Goal: Task Accomplishment & Management: Manage account settings

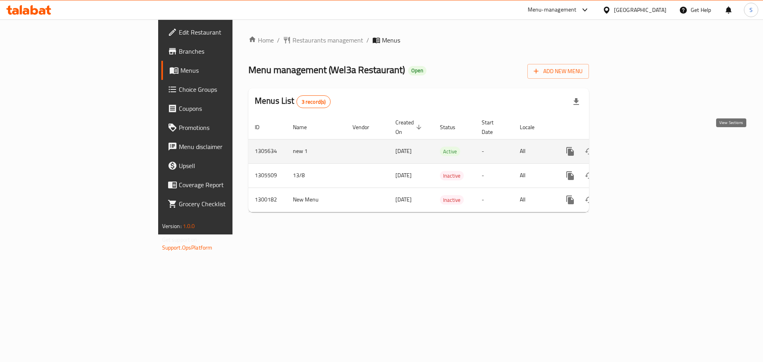
click at [632, 147] on icon "enhanced table" at bounding box center [628, 152] width 10 height 10
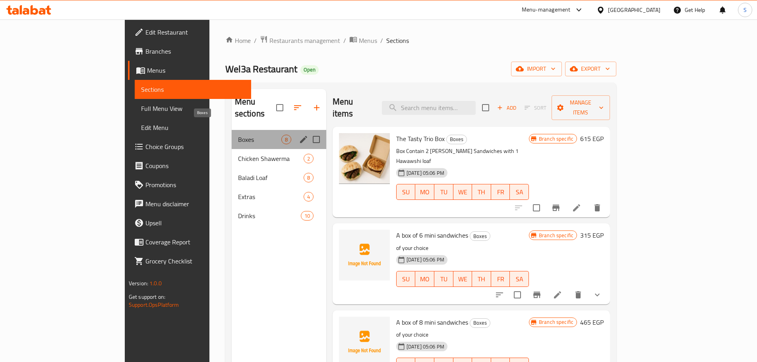
click at [238, 135] on span "Boxes" at bounding box center [259, 140] width 43 height 10
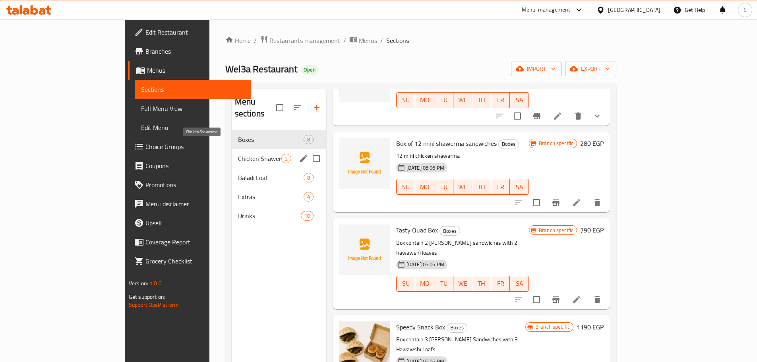
click at [238, 154] on span "Chicken Shawerma" at bounding box center [259, 159] width 43 height 10
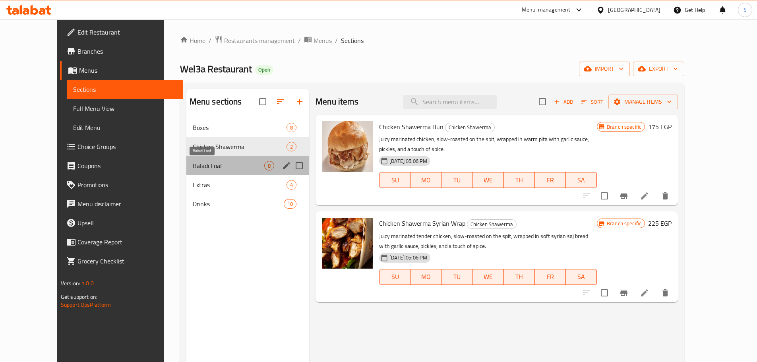
click at [193, 168] on span "Baladi Loaf" at bounding box center [229, 166] width 72 height 10
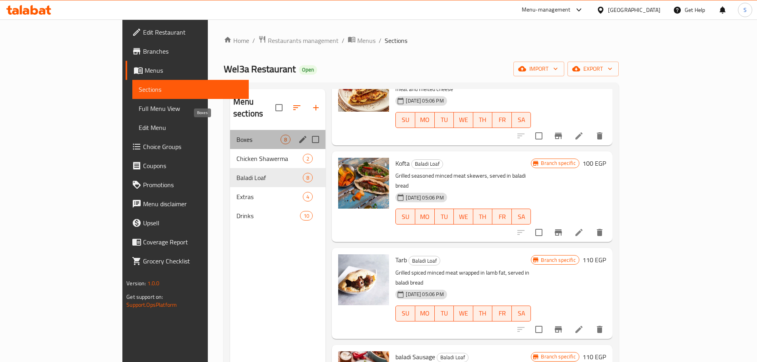
click at [236, 135] on span "Boxes" at bounding box center [258, 140] width 44 height 10
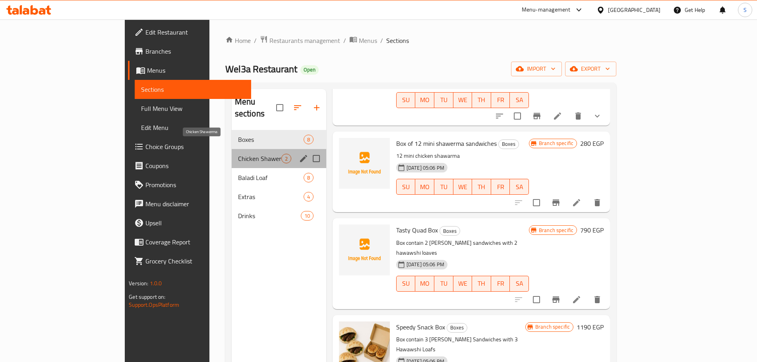
click at [238, 154] on span "Chicken Shawerma" at bounding box center [259, 159] width 43 height 10
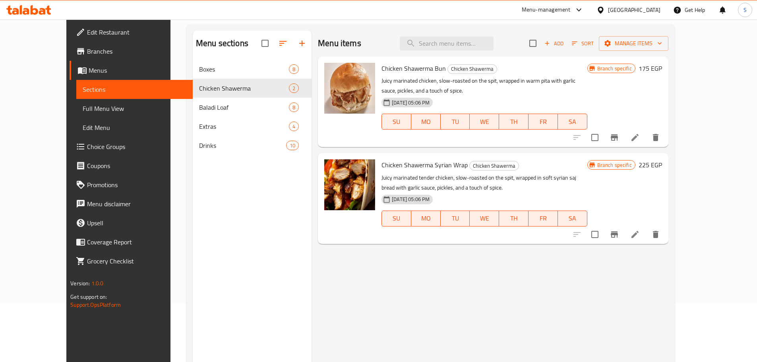
scroll to position [79, 0]
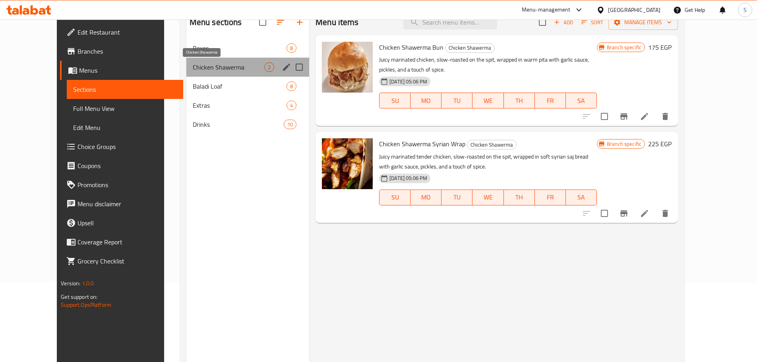
click at [193, 70] on span "Chicken Shawerma" at bounding box center [229, 67] width 72 height 10
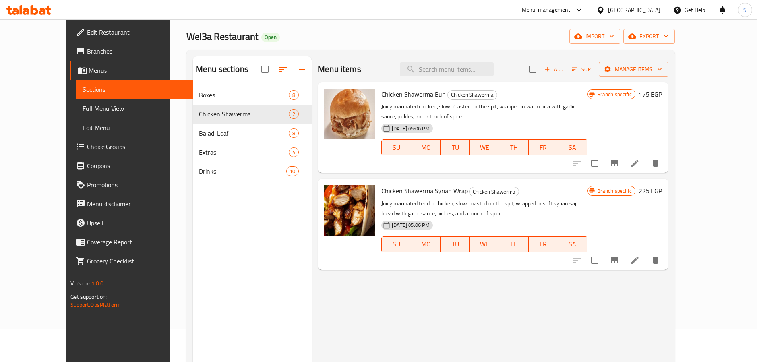
scroll to position [32, 0]
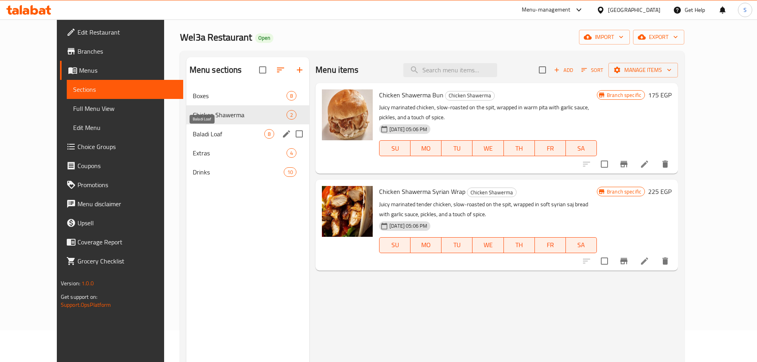
click at [193, 134] on span "Baladi Loaf" at bounding box center [229, 134] width 72 height 10
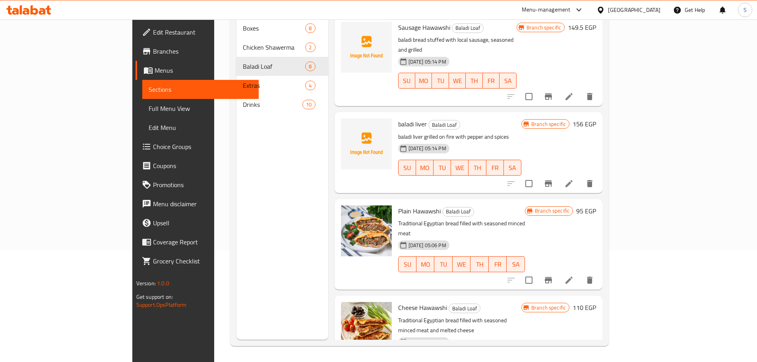
scroll to position [72, 0]
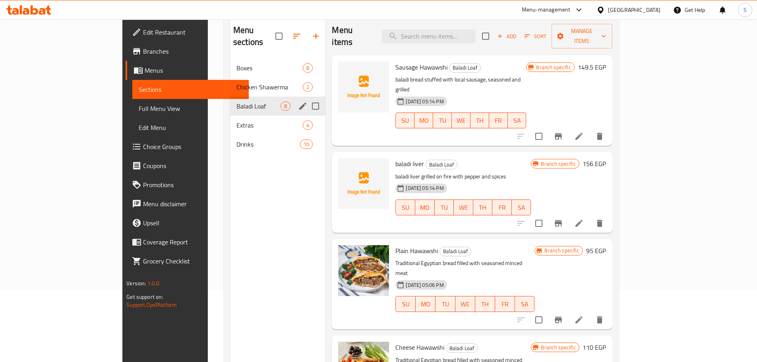
click at [236, 101] on span "Baladi Loaf" at bounding box center [258, 106] width 44 height 10
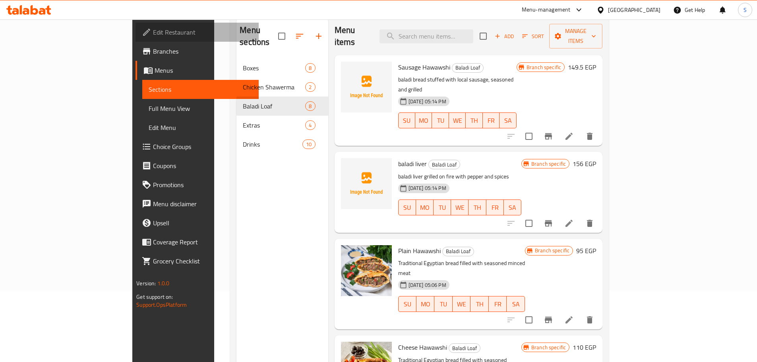
click at [153, 28] on span "Edit Restaurant" at bounding box center [202, 32] width 99 height 10
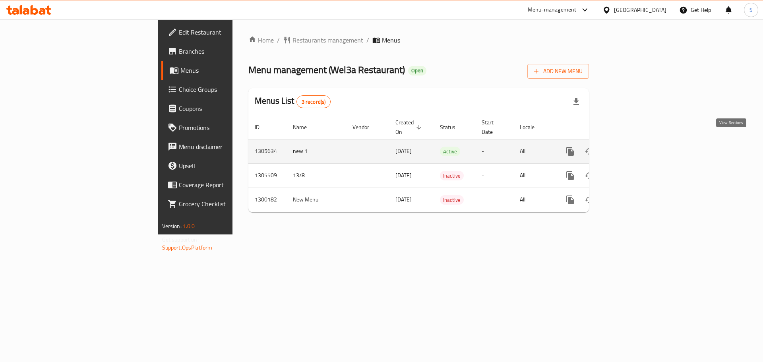
click at [632, 147] on icon "enhanced table" at bounding box center [628, 152] width 10 height 10
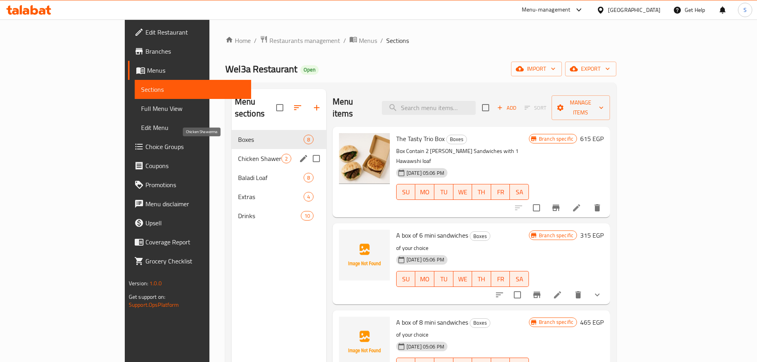
click at [238, 154] on span "Chicken Shawerma" at bounding box center [259, 159] width 43 height 10
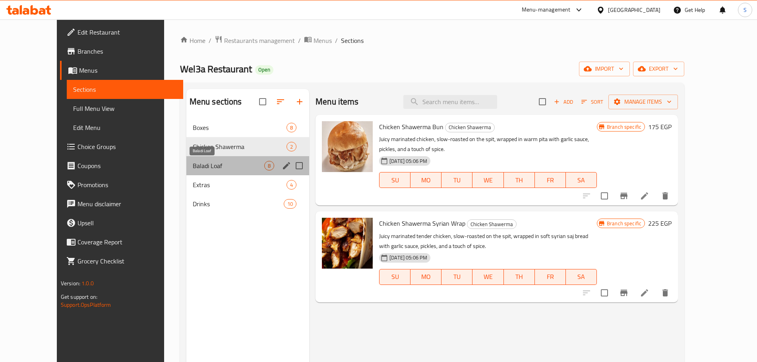
click at [193, 163] on span "Baladi Loaf" at bounding box center [229, 166] width 72 height 10
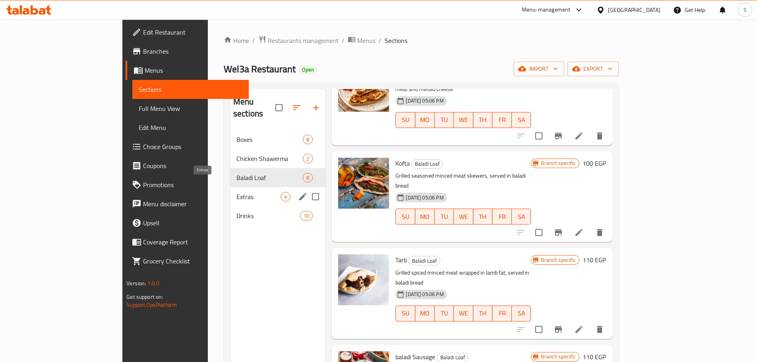
click at [236, 192] on span "Extras" at bounding box center [258, 197] width 44 height 10
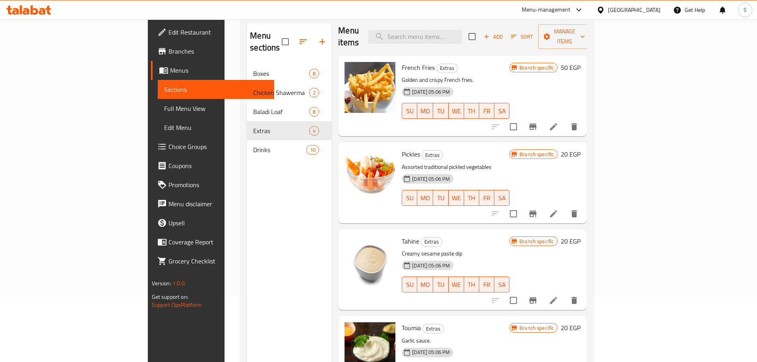
scroll to position [32, 0]
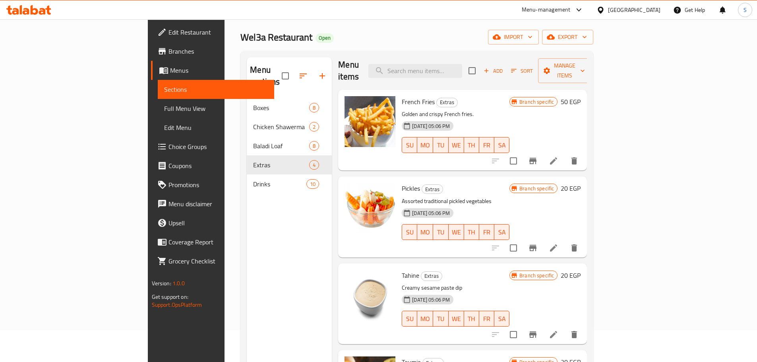
click at [253, 179] on span "Drinks" at bounding box center [279, 184] width 53 height 10
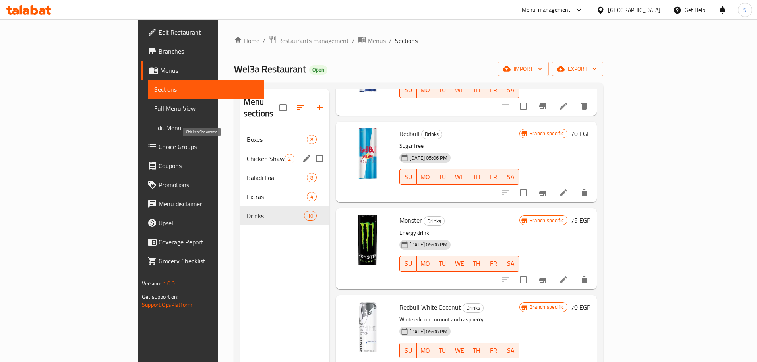
click at [247, 154] on span "Chicken Shawerma" at bounding box center [266, 159] width 38 height 10
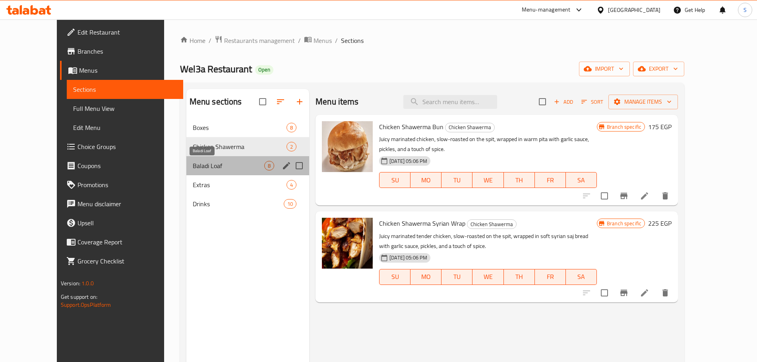
click at [200, 167] on span "Baladi Loaf" at bounding box center [229, 166] width 72 height 10
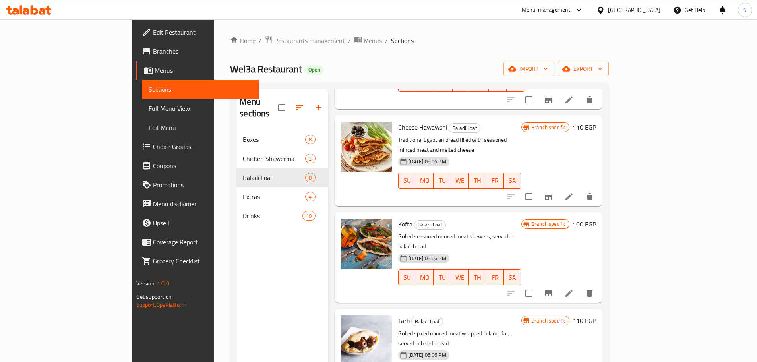
scroll to position [199, 0]
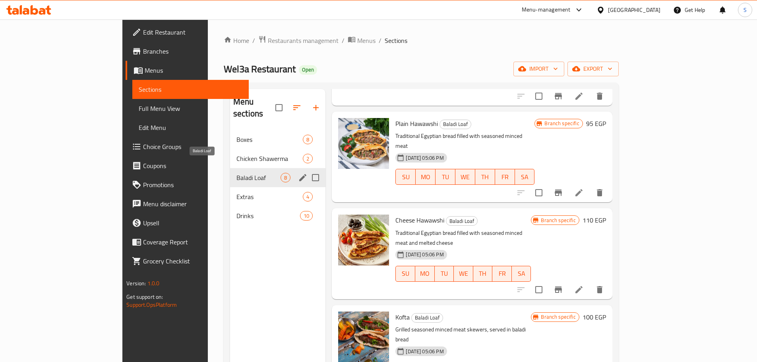
click at [236, 173] on span "Baladi Loaf" at bounding box center [258, 178] width 44 height 10
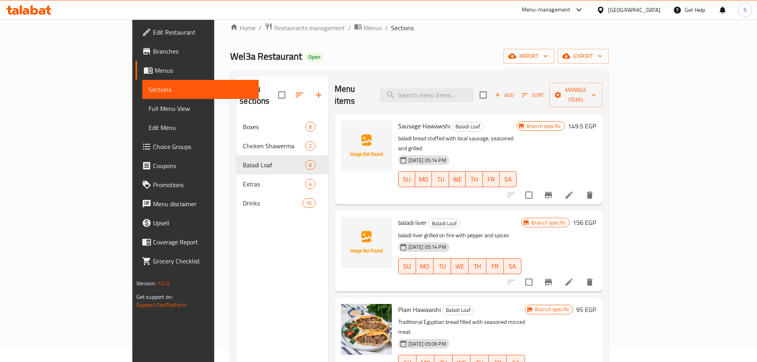
scroll to position [0, 0]
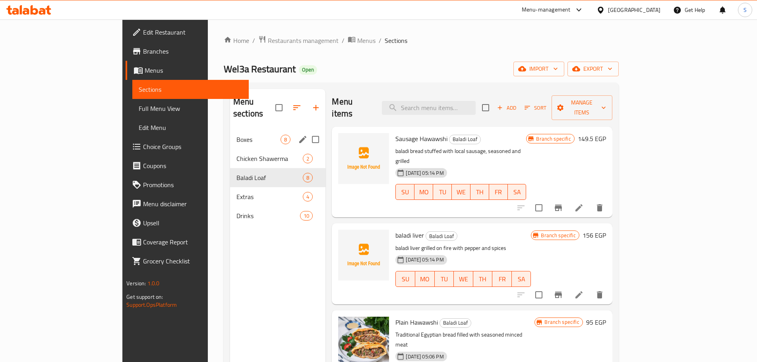
click at [236, 135] on span "Boxes" at bounding box center [258, 140] width 44 height 10
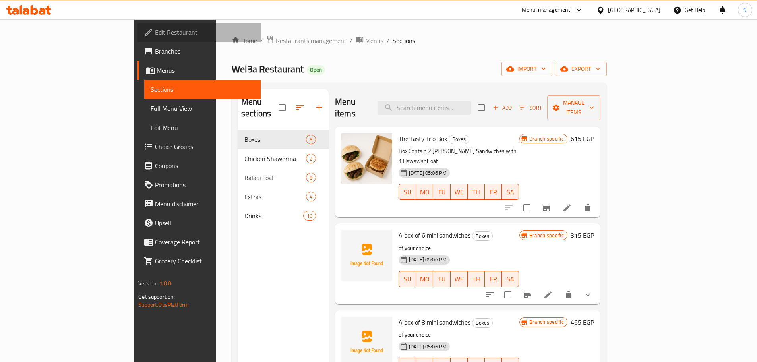
click at [155, 27] on span "Edit Restaurant" at bounding box center [204, 32] width 99 height 10
